Goal: Task Accomplishment & Management: Manage account settings

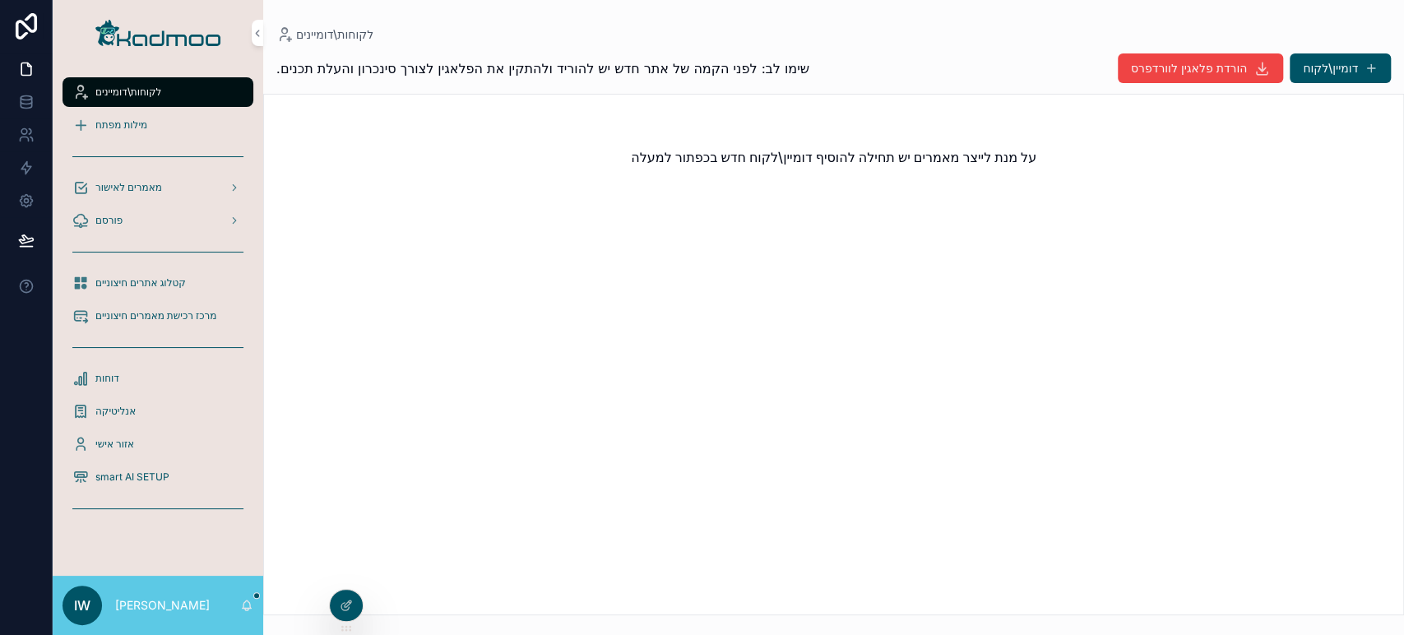
click at [0, 0] on icon at bounding box center [0, 0] width 0 height 0
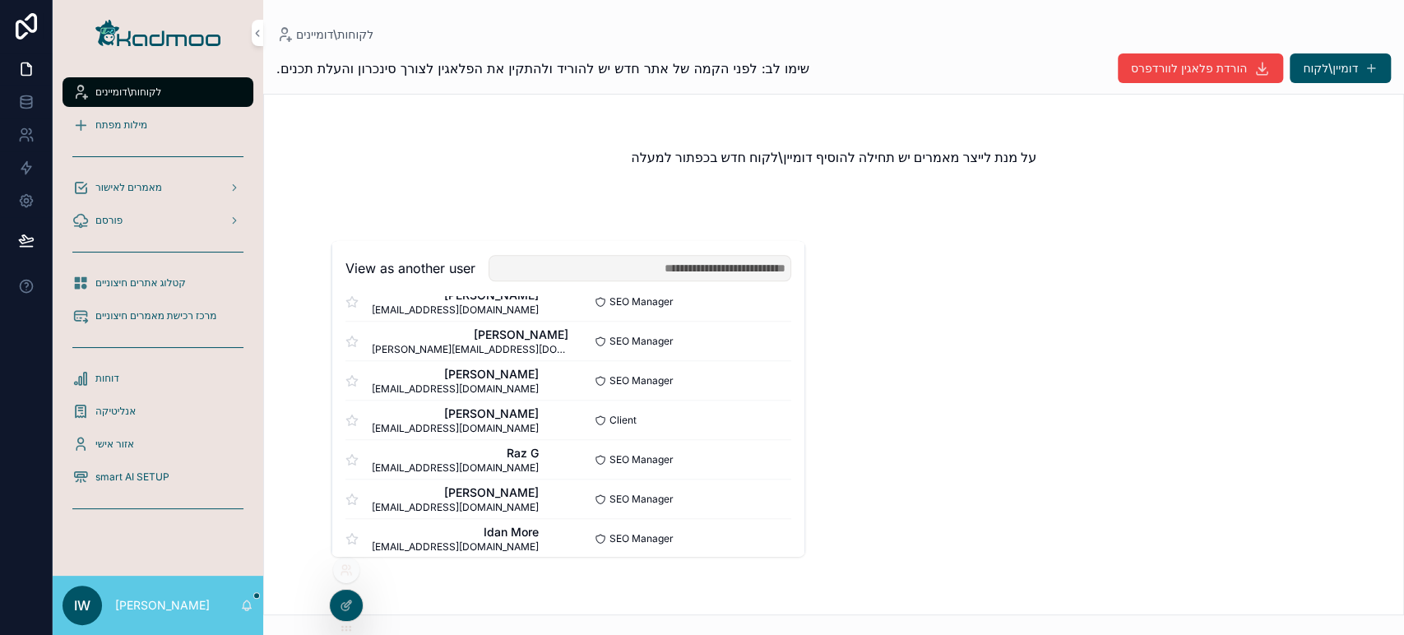
scroll to position [1107, 0]
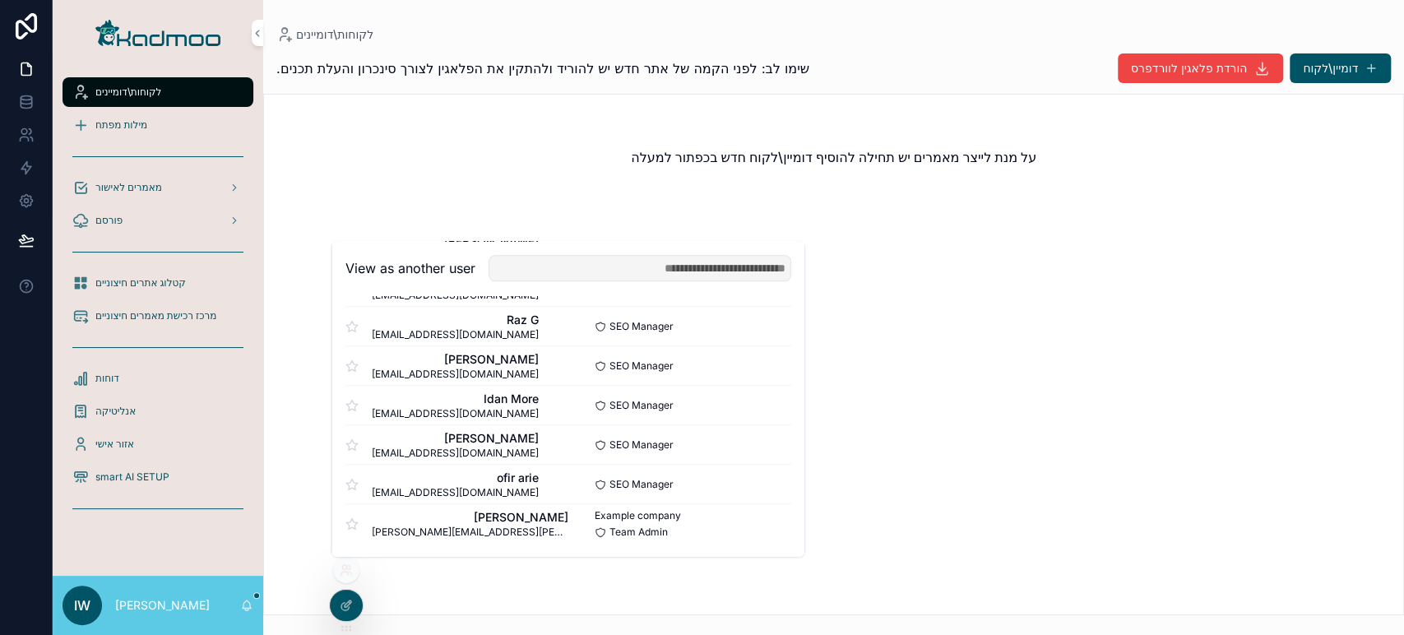
click at [0, 0] on button "Select" at bounding box center [0, 0] width 0 height 0
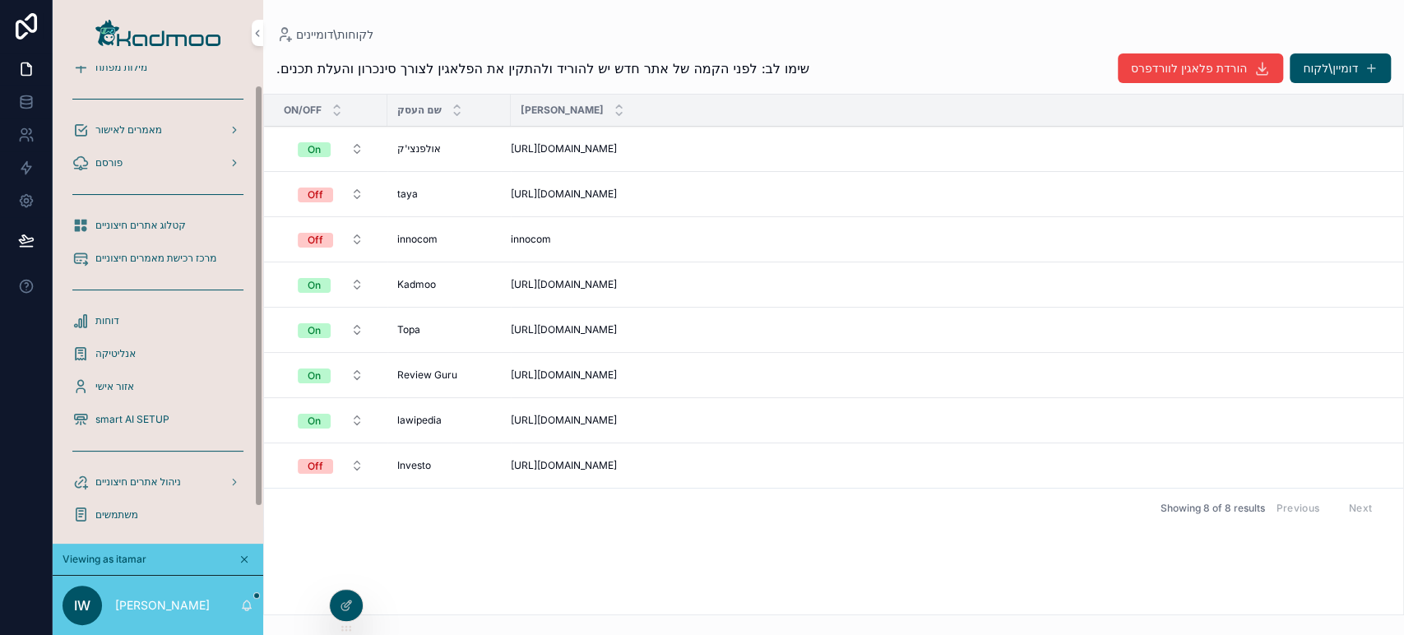
scroll to position [65, 0]
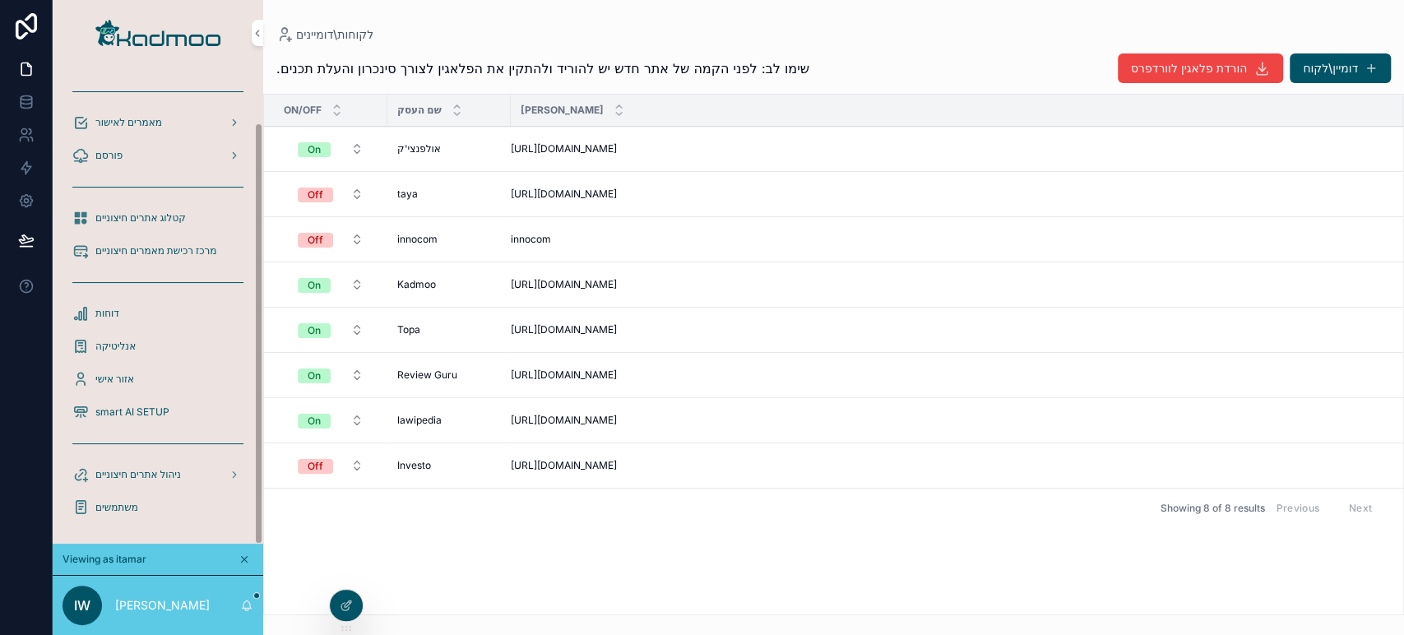
drag, startPoint x: 257, startPoint y: 470, endPoint x: 263, endPoint y: 564, distance: 94.0
click at [263, 564] on div "לקוחות\דומיינים מילות מפתח מאמרים לאישור פורסם קטלוג אתרים חיצוניים מרכז רכישת …" at bounding box center [728, 317] width 1351 height 635
click at [149, 509] on div "משתמשים" at bounding box center [157, 507] width 171 height 26
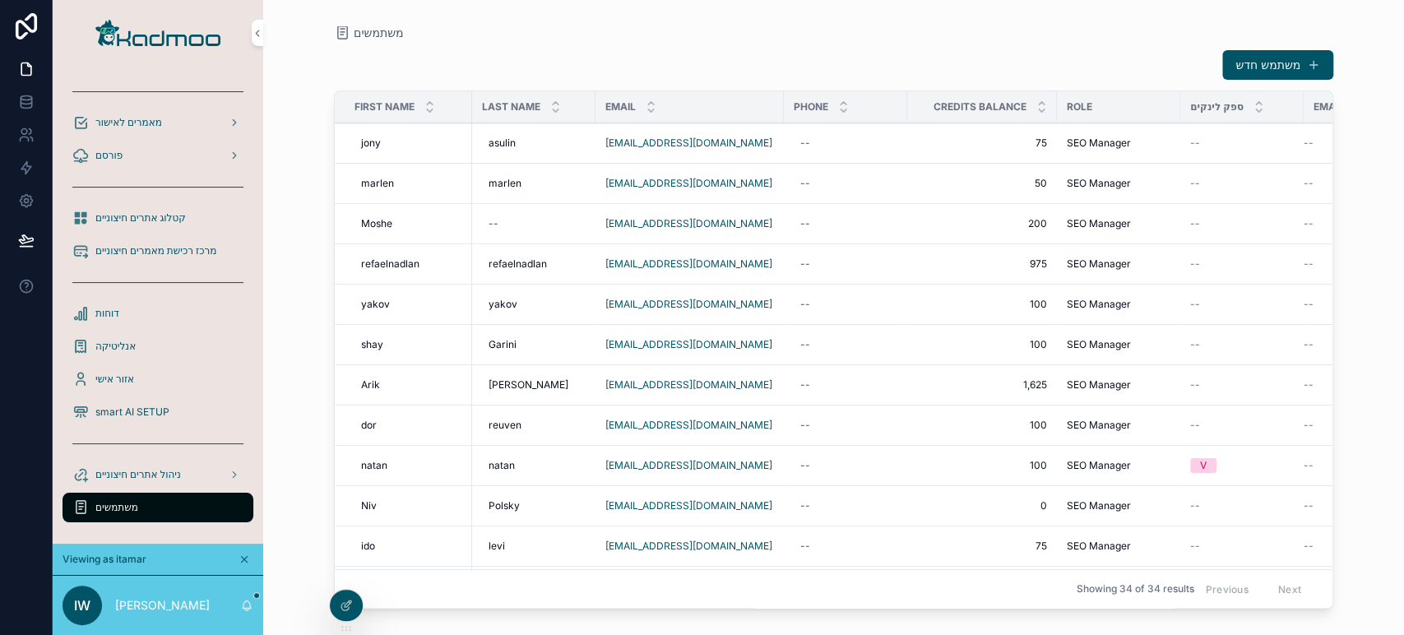
click at [1308, 67] on span "scrollable content" at bounding box center [1313, 64] width 13 height 13
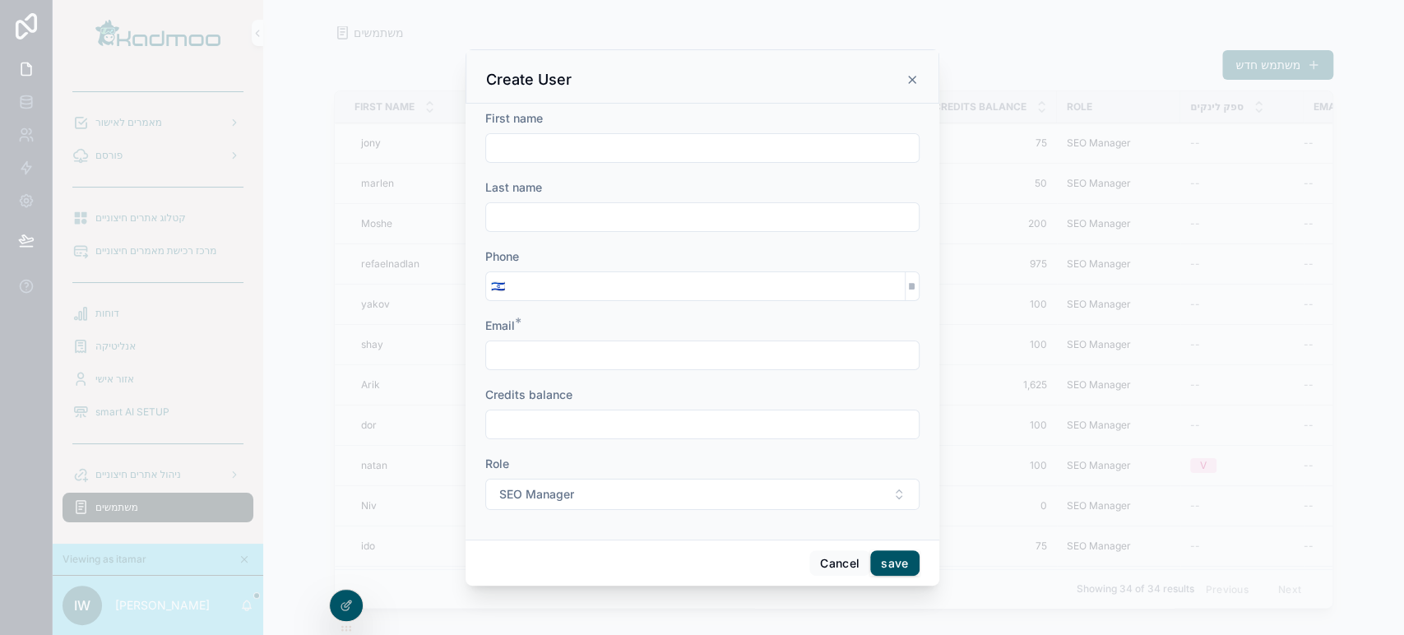
click at [775, 511] on form "First name Last name Phone 🇮🇱 Email * Credits balance Role SEO Manager" at bounding box center [702, 318] width 434 height 416
click at [776, 499] on button "SEO Manager" at bounding box center [702, 494] width 434 height 31
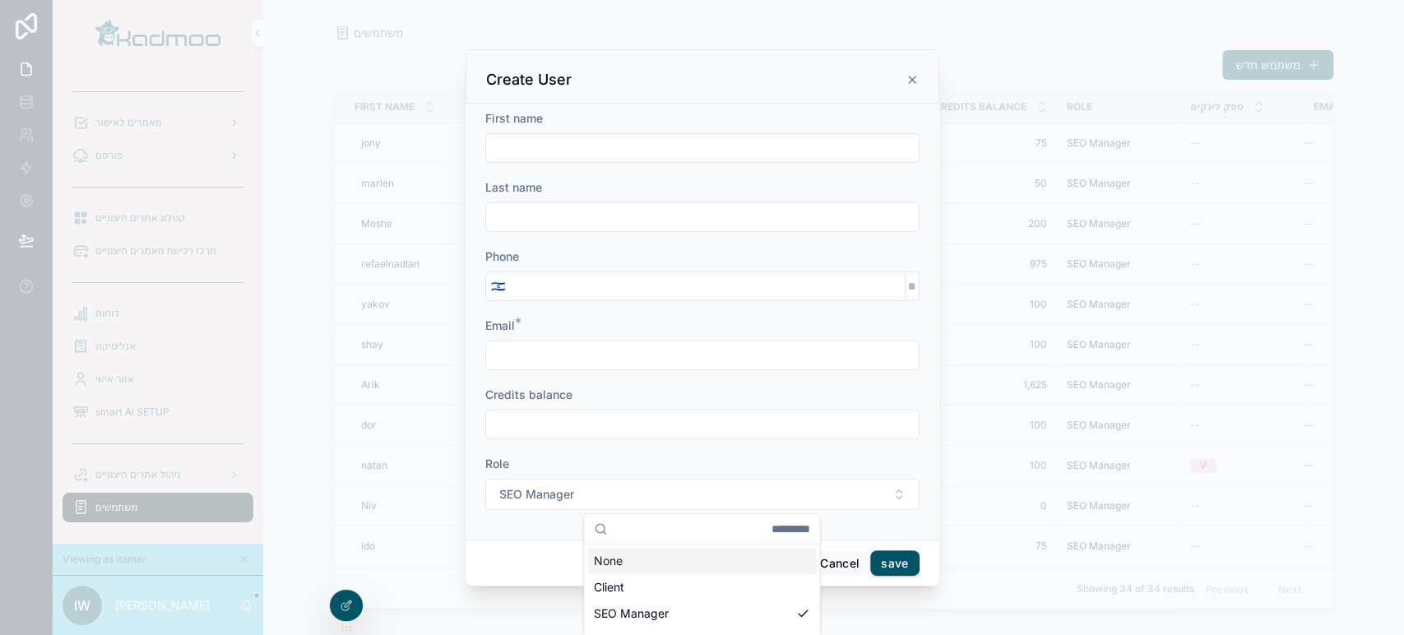
click at [776, 499] on button "SEO Manager" at bounding box center [702, 494] width 434 height 31
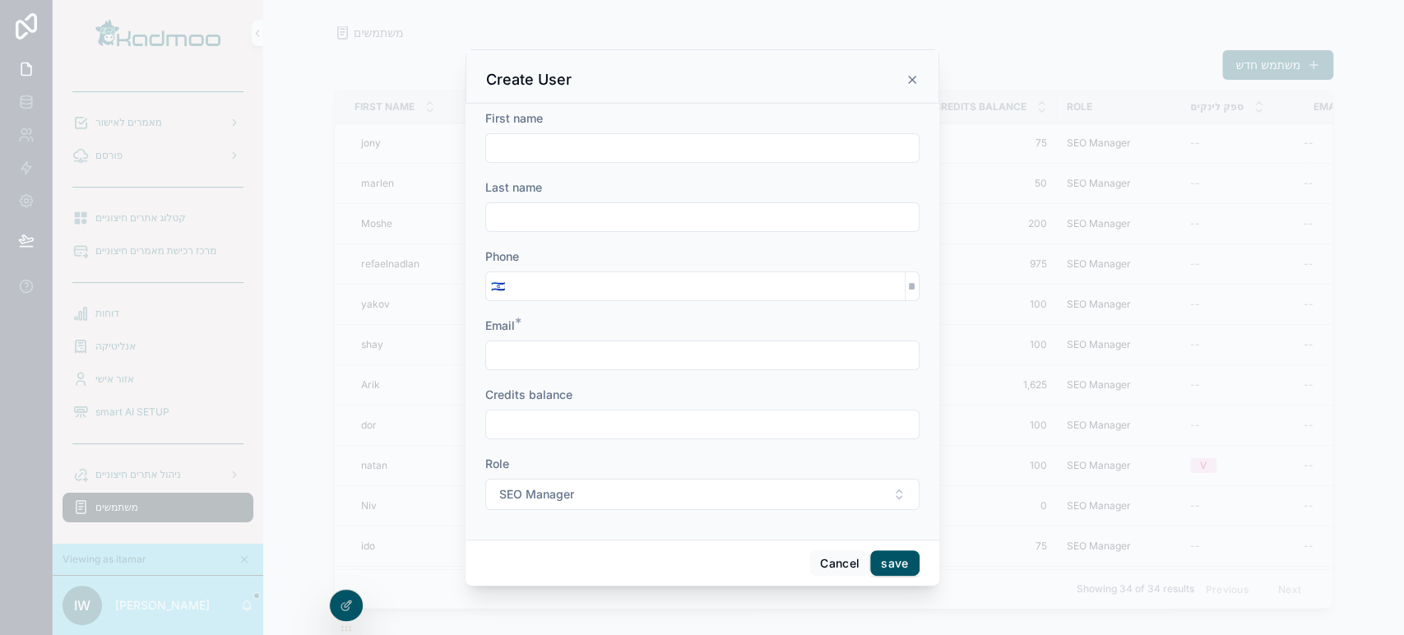
click at [905, 82] on icon "scrollable content" at bounding box center [911, 79] width 13 height 13
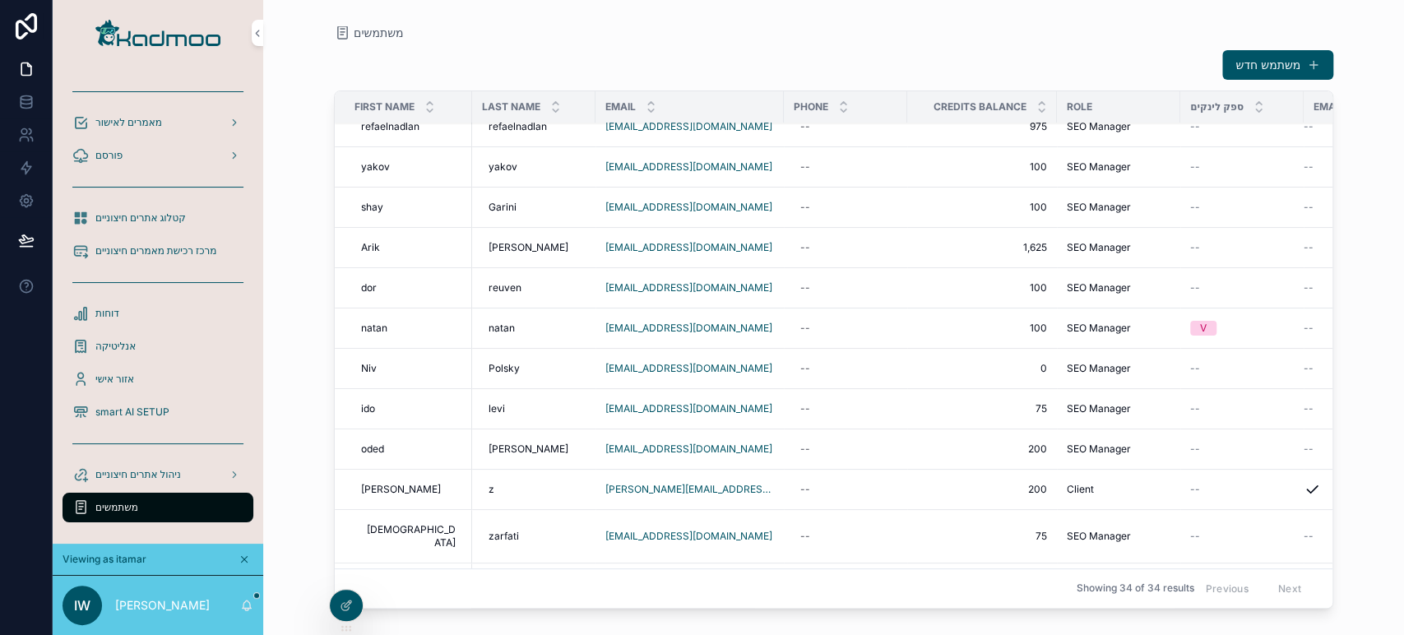
scroll to position [135, 0]
click at [0, 0] on icon at bounding box center [0, 0] width 0 height 0
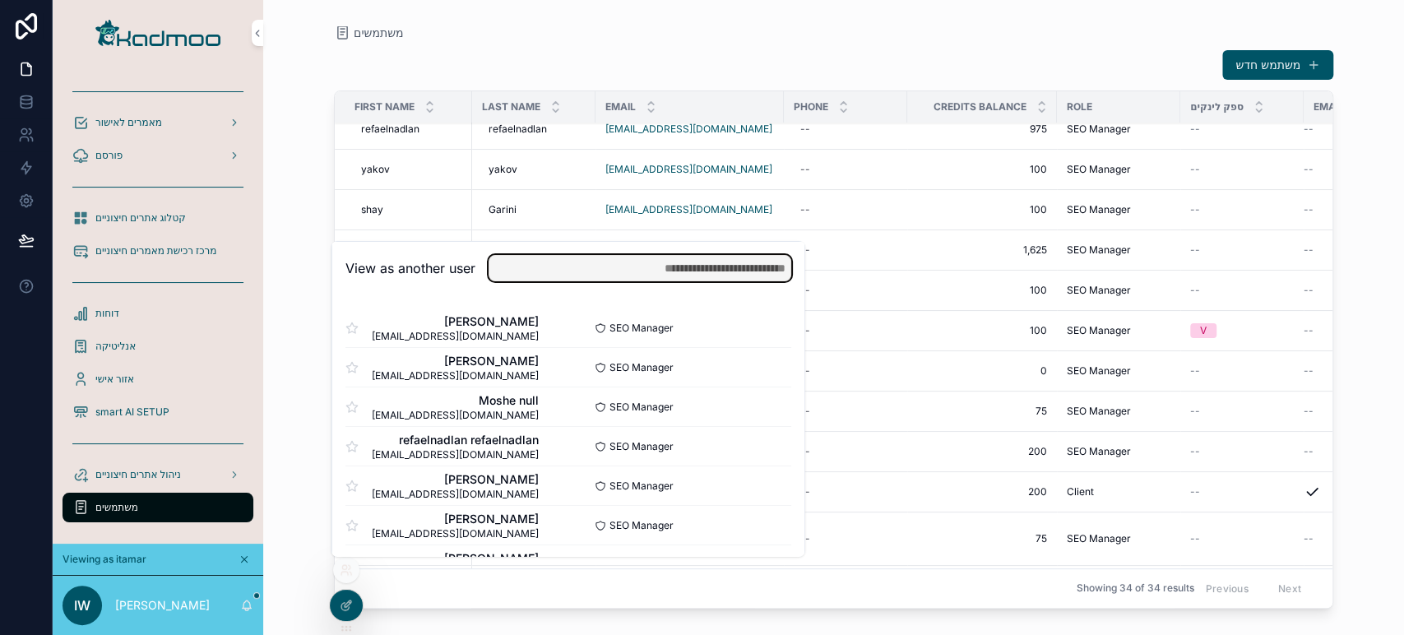
click at [609, 269] on input "text" at bounding box center [639, 268] width 303 height 26
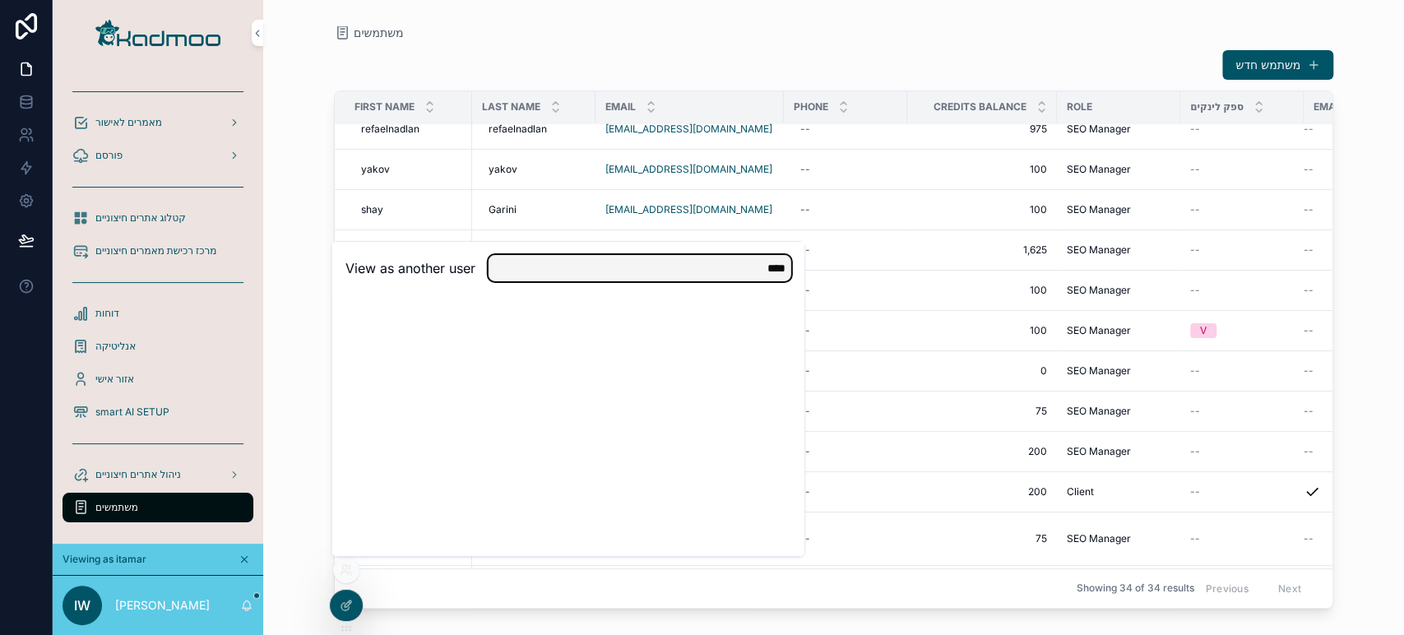
type input "****"
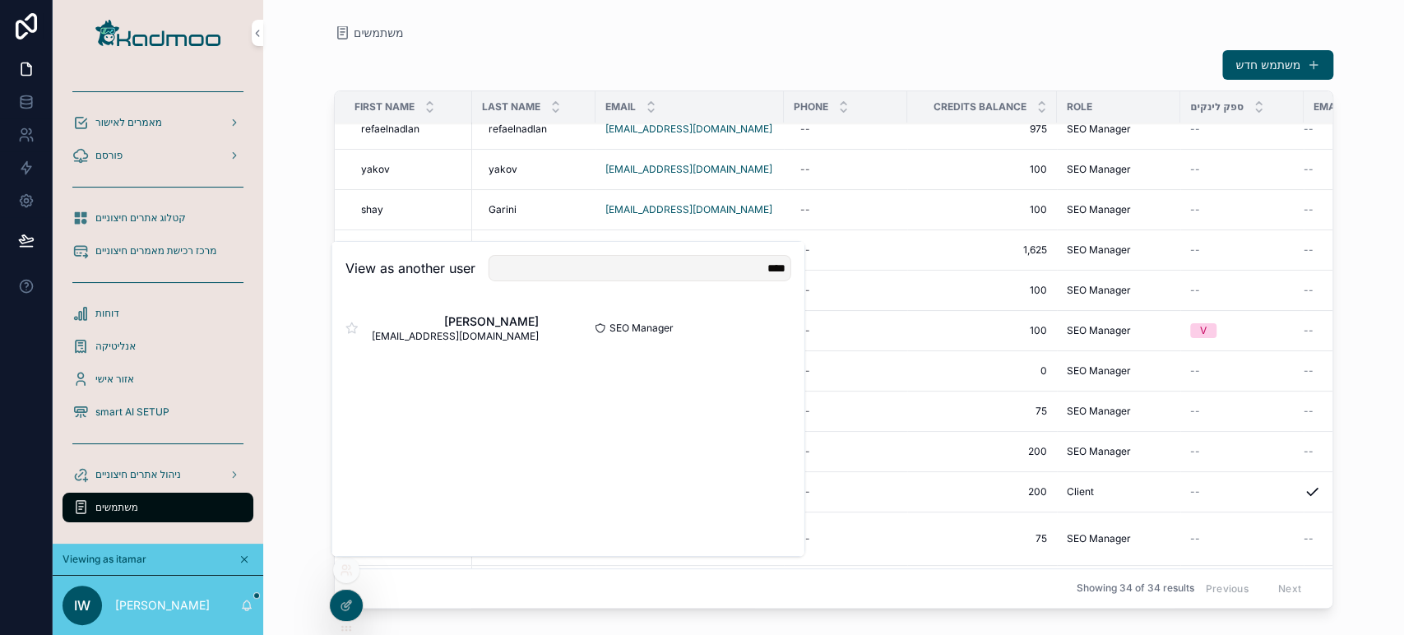
click at [0, 0] on button "Select" at bounding box center [0, 0] width 0 height 0
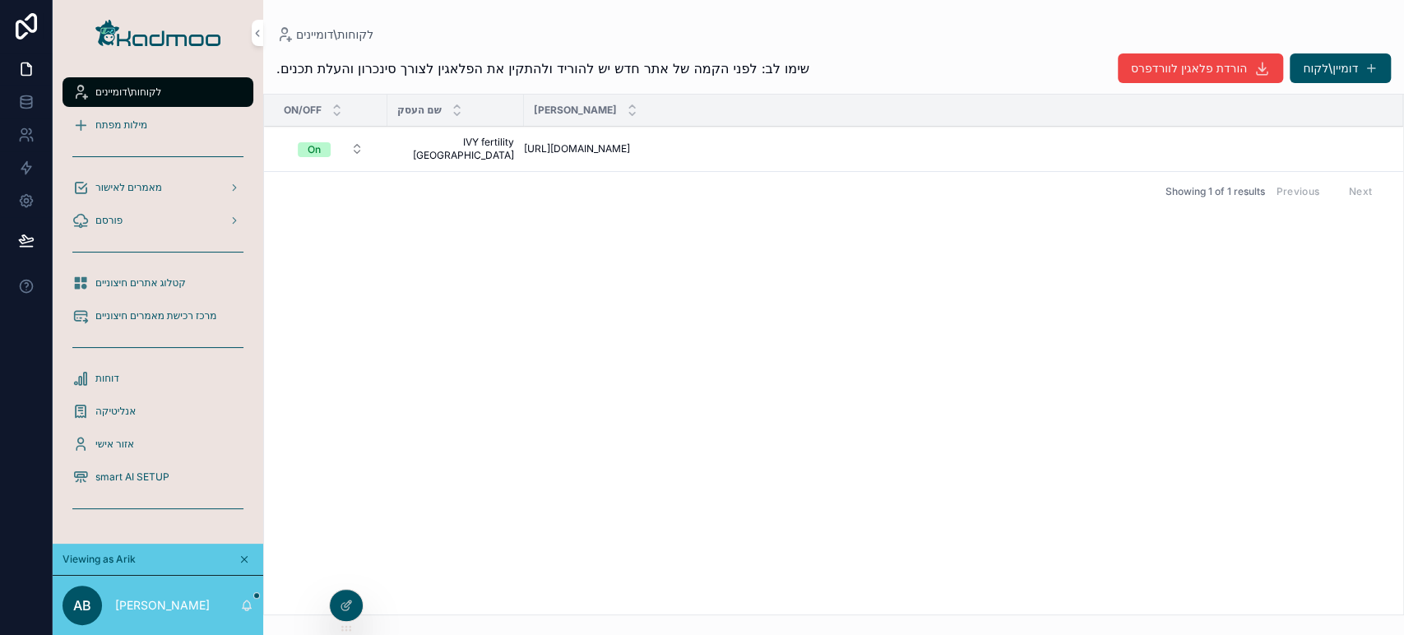
click at [145, 123] on span "מילות מפתח" at bounding box center [121, 124] width 52 height 13
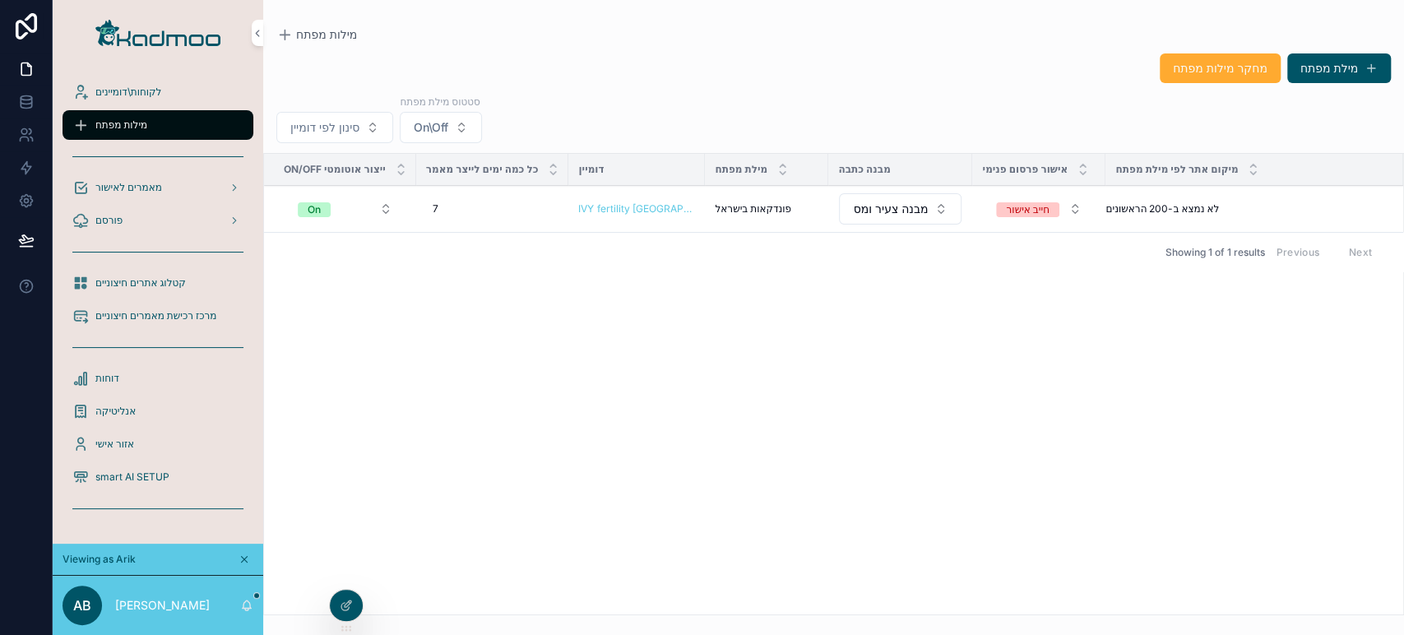
click at [131, 224] on div "פורסם" at bounding box center [157, 220] width 171 height 26
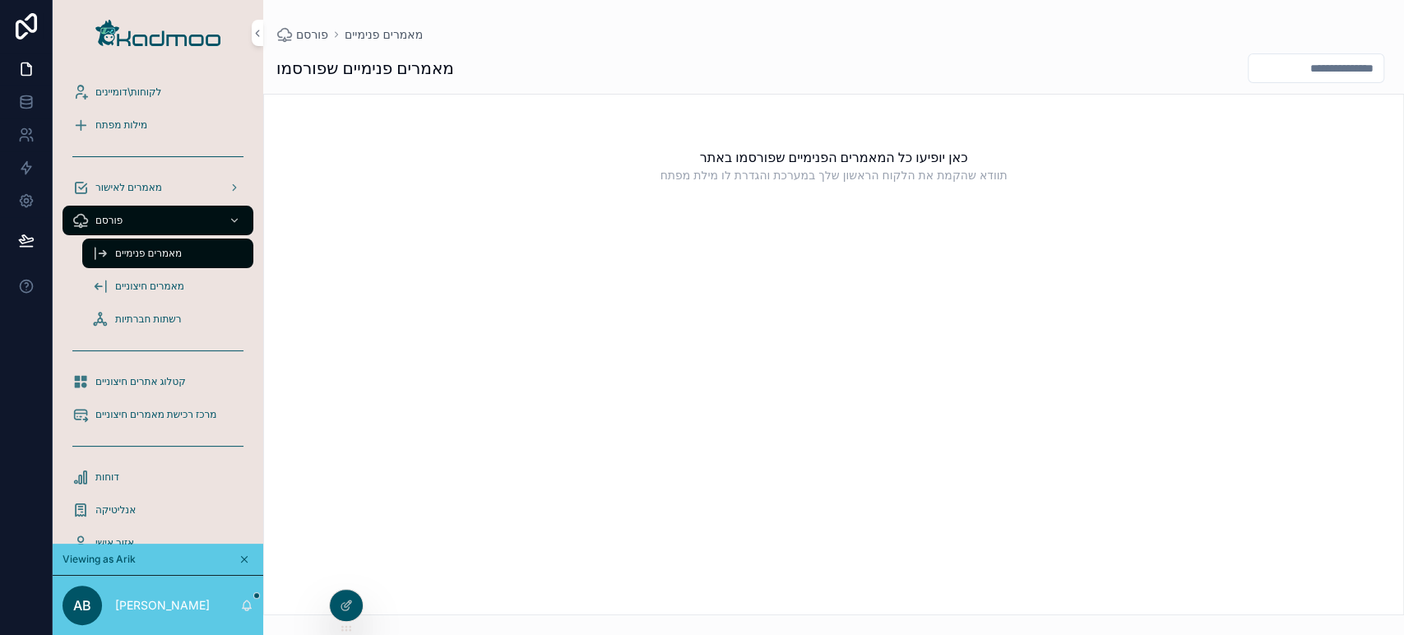
click at [182, 250] on span "מאמרים פנימיים" at bounding box center [148, 253] width 67 height 13
click at [185, 604] on p "[PERSON_NAME]" at bounding box center [162, 605] width 95 height 16
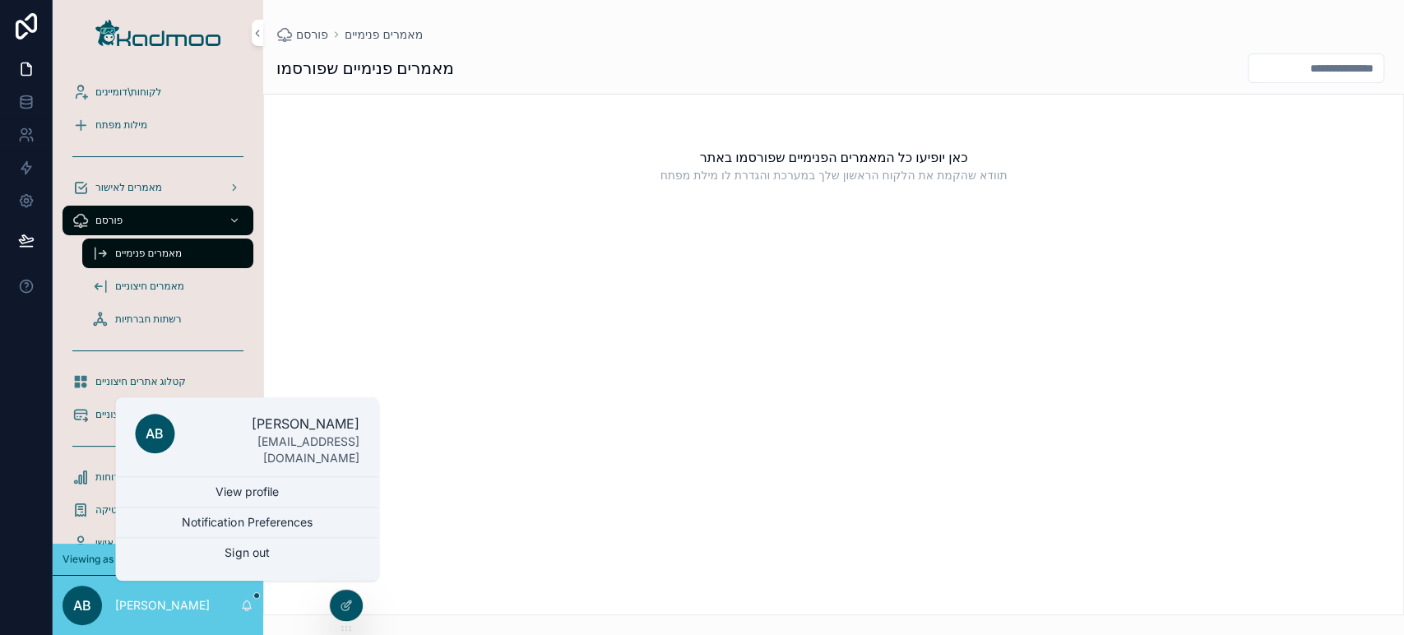
click at [185, 604] on p "[PERSON_NAME]" at bounding box center [162, 605] width 95 height 16
